Goal: Information Seeking & Learning: Find specific page/section

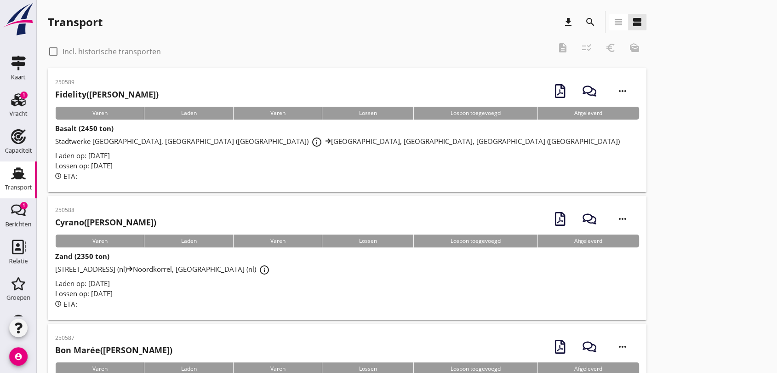
click at [141, 141] on span "Stadtwerke [GEOGRAPHIC_DATA], [GEOGRAPHIC_DATA] ([GEOGRAPHIC_DATA]) info_outlin…" at bounding box center [337, 141] width 565 height 9
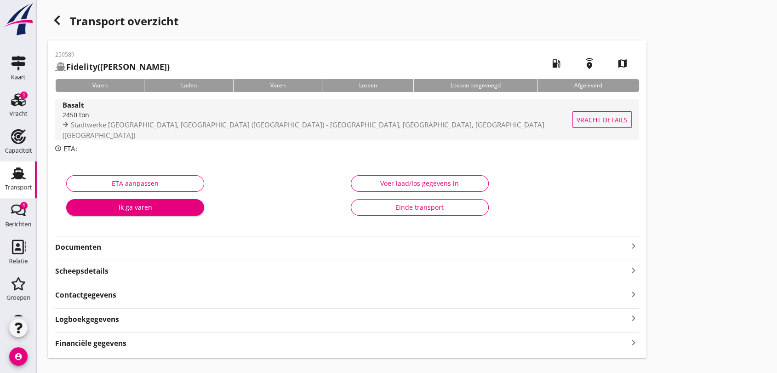
click at [176, 126] on span "Stadtwerke [GEOGRAPHIC_DATA], [GEOGRAPHIC_DATA] ([GEOGRAPHIC_DATA]) - [GEOGRAPH…" at bounding box center [304, 130] width 482 height 20
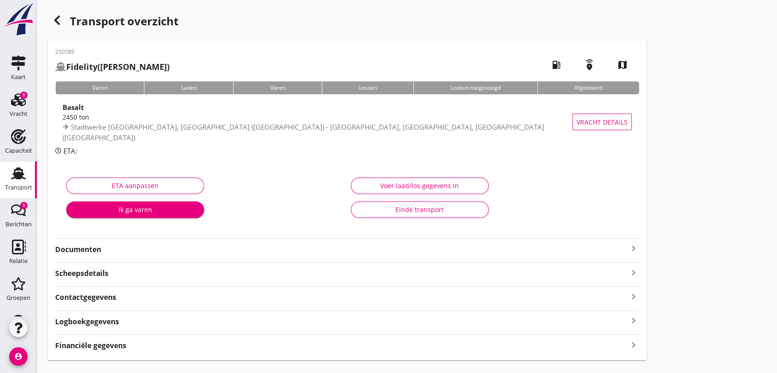
click at [14, 178] on use at bounding box center [18, 173] width 15 height 12
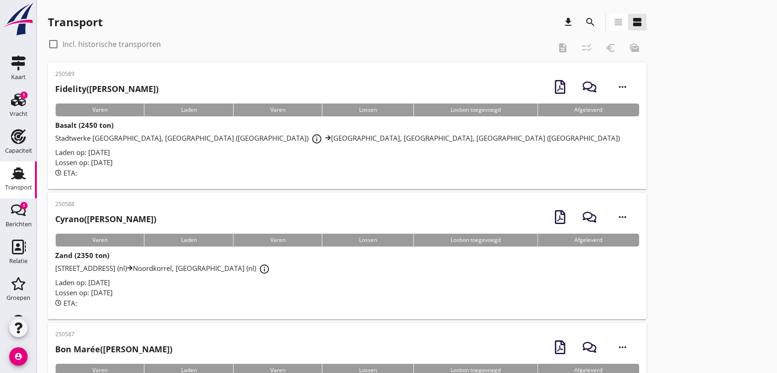
drag, startPoint x: 52, startPoint y: 45, endPoint x: 60, endPoint y: 43, distance: 9.0
click at [52, 45] on div at bounding box center [54, 44] width 16 height 16
checkbox input "true"
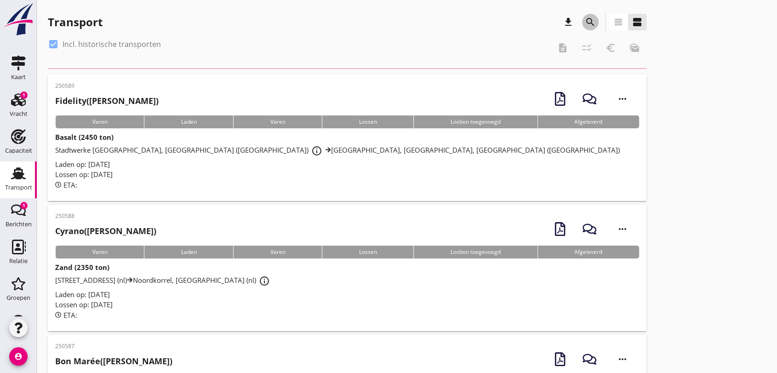
click at [481, 23] on icon "search" at bounding box center [590, 22] width 11 height 11
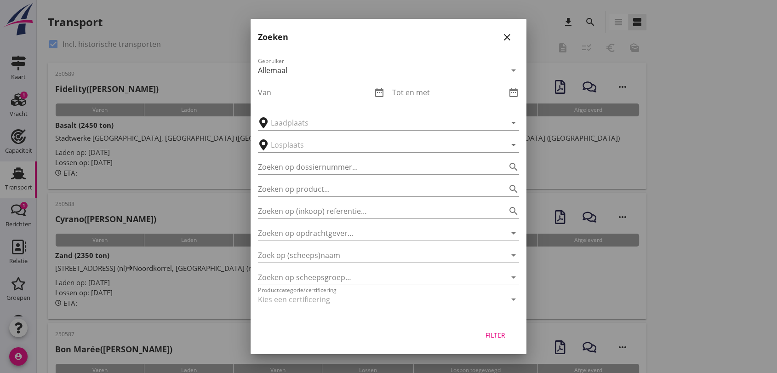
click at [357, 218] on input "Zoek op (scheeps)naam" at bounding box center [375, 255] width 235 height 15
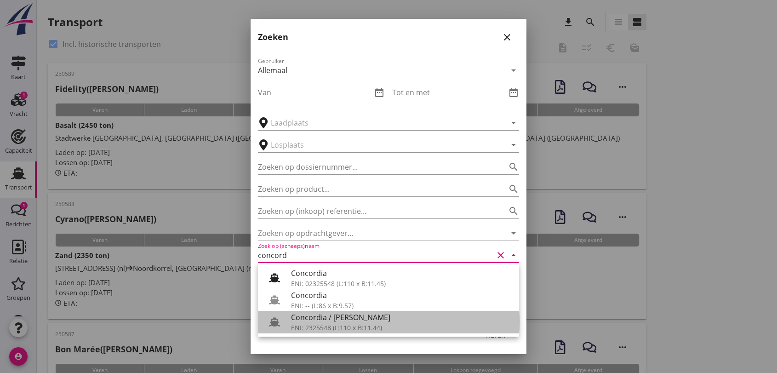
click at [340, 218] on div "ENI: 2325548 (L:110 x B:11.44)" at bounding box center [401, 328] width 221 height 10
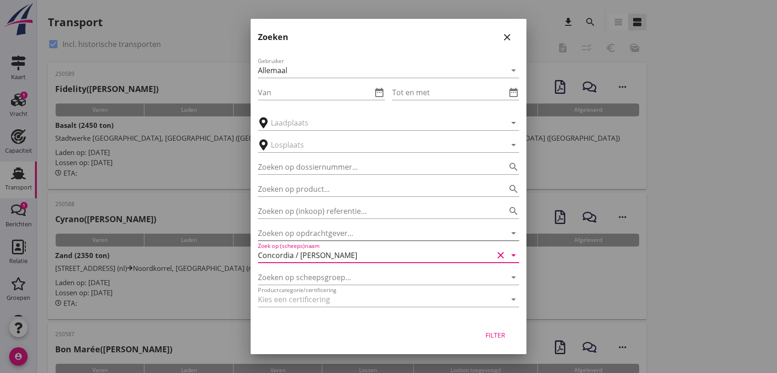
type input "Concordia / [PERSON_NAME]"
click at [342, 218] on input "Zoeken op opdrachtgever..." at bounding box center [375, 233] width 235 height 15
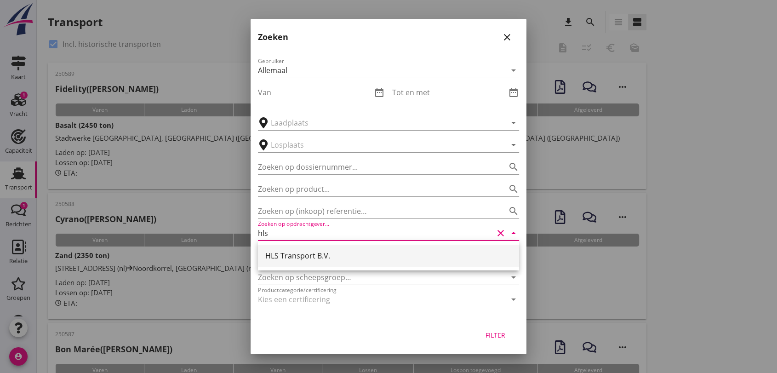
click at [315, 218] on div "HLS Transport B.V." at bounding box center [388, 255] width 246 height 11
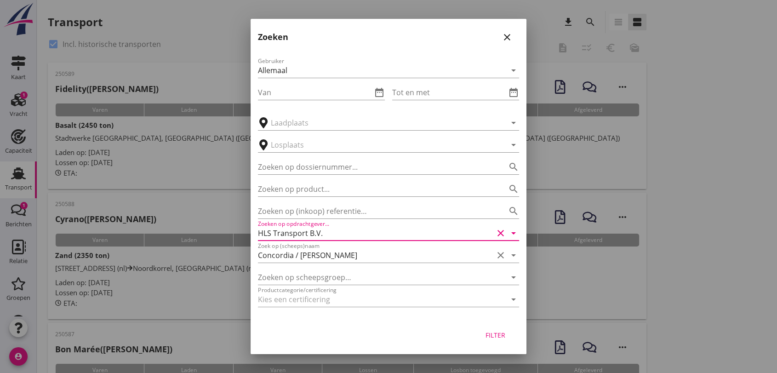
type input "HLS Transport B.V."
click at [481, 218] on div "Filter" at bounding box center [495, 335] width 26 height 10
type input "Concordia / [PERSON_NAME]"
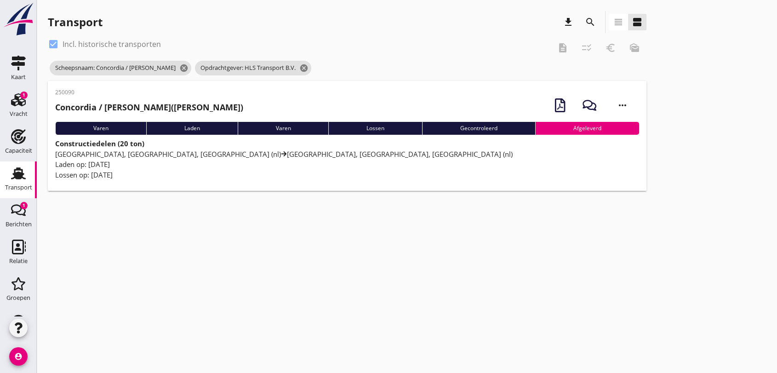
click at [135, 151] on span "[GEOGRAPHIC_DATA], [GEOGRAPHIC_DATA], [GEOGRAPHIC_DATA] ([GEOGRAPHIC_DATA]) [GE…" at bounding box center [284, 153] width 458 height 9
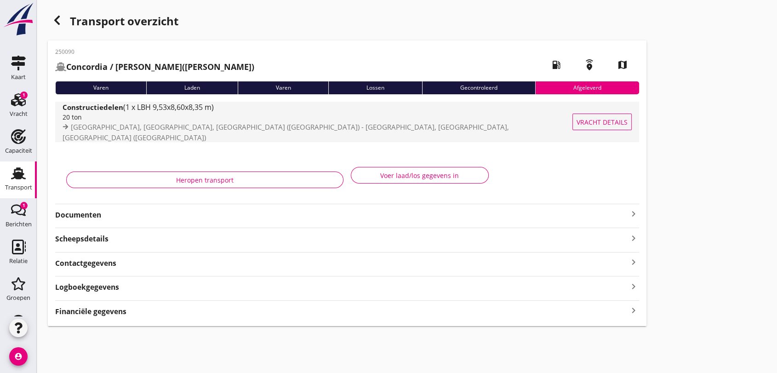
click at [192, 112] on span "(1 x LBH 9,53x8,60x8,35 m)" at bounding box center [168, 107] width 91 height 10
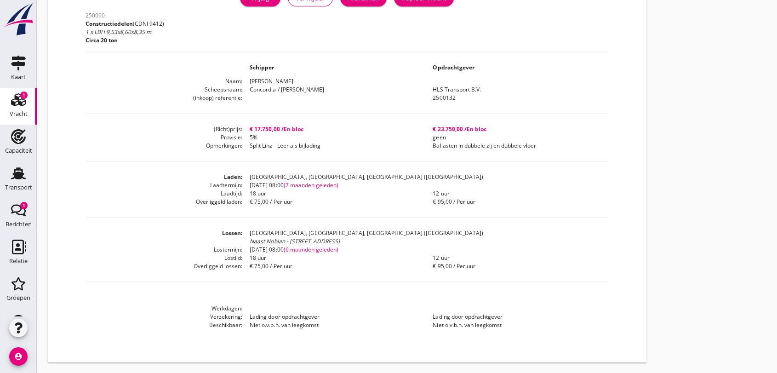
scroll to position [59, 0]
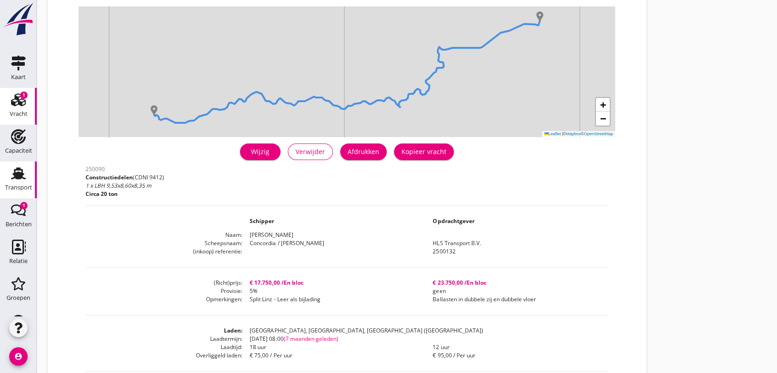
click at [13, 175] on use at bounding box center [18, 173] width 15 height 12
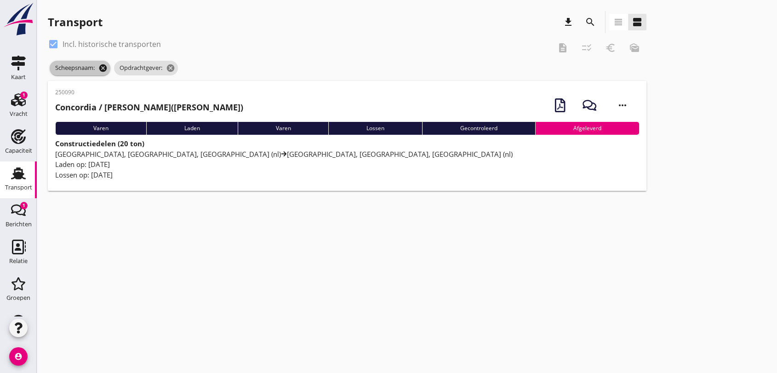
click at [102, 69] on icon "cancel" at bounding box center [102, 67] width 9 height 9
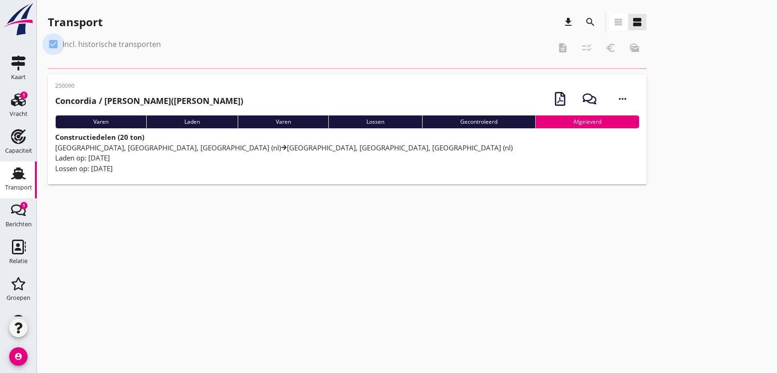
click at [51, 41] on div at bounding box center [54, 44] width 16 height 16
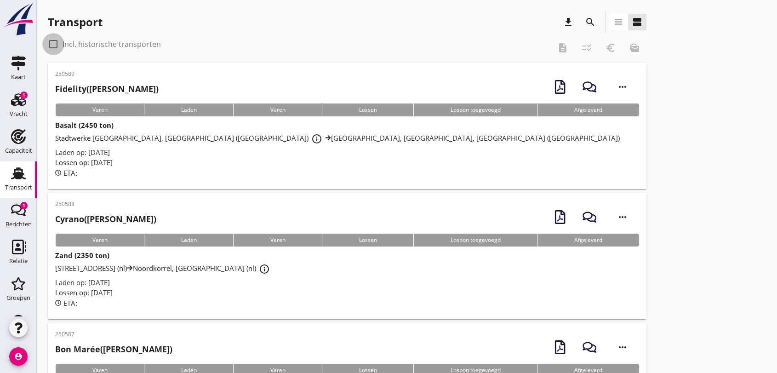
checkbox input "false"
